Goal: Register for event/course

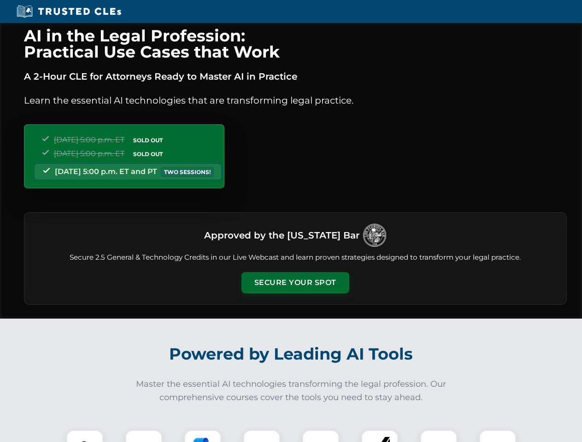
click at [295, 283] on button "Secure Your Spot" at bounding box center [295, 282] width 108 height 21
click at [85, 436] on img at bounding box center [84, 448] width 27 height 27
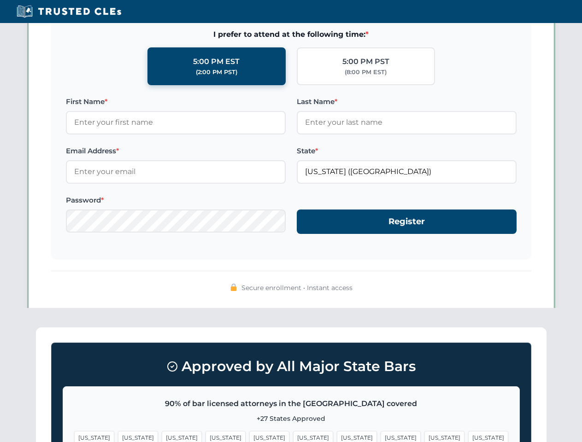
click at [337, 436] on span "[US_STATE]" at bounding box center [357, 437] width 40 height 13
click at [424, 436] on span "[US_STATE]" at bounding box center [444, 437] width 40 height 13
